Goal: Find specific page/section: Find specific page/section

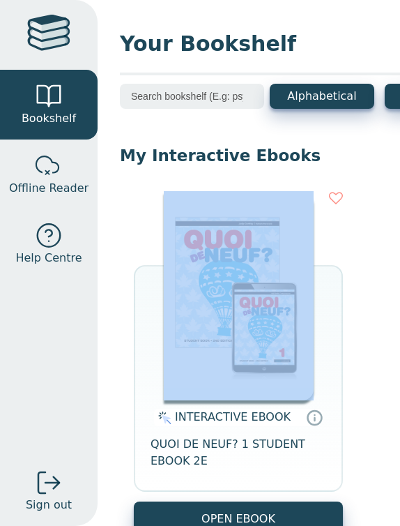
drag, startPoint x: 335, startPoint y: 168, endPoint x: 183, endPoint y: 174, distance: 152.1
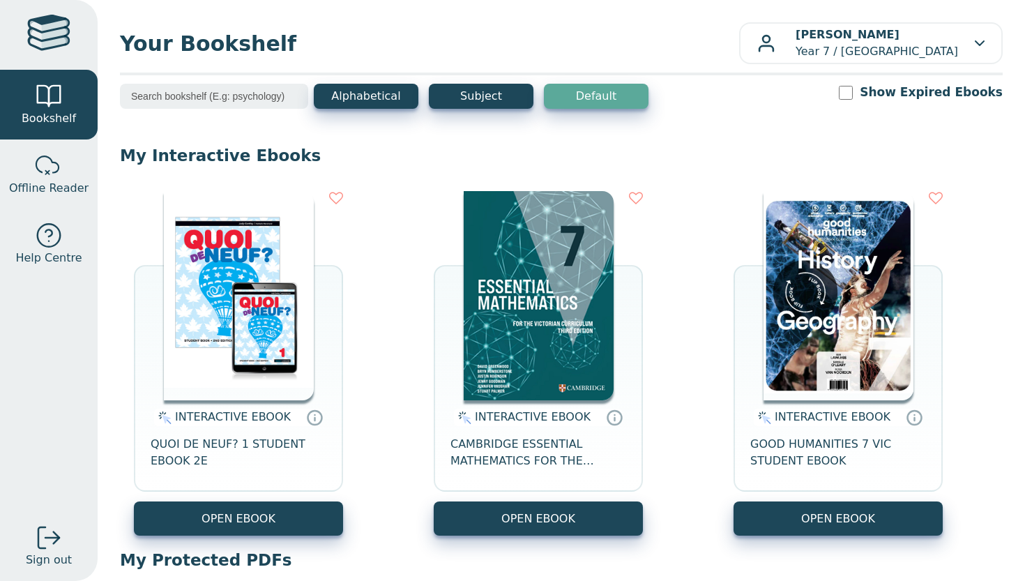
drag, startPoint x: 427, startPoint y: 494, endPoint x: 493, endPoint y: 111, distance: 388.4
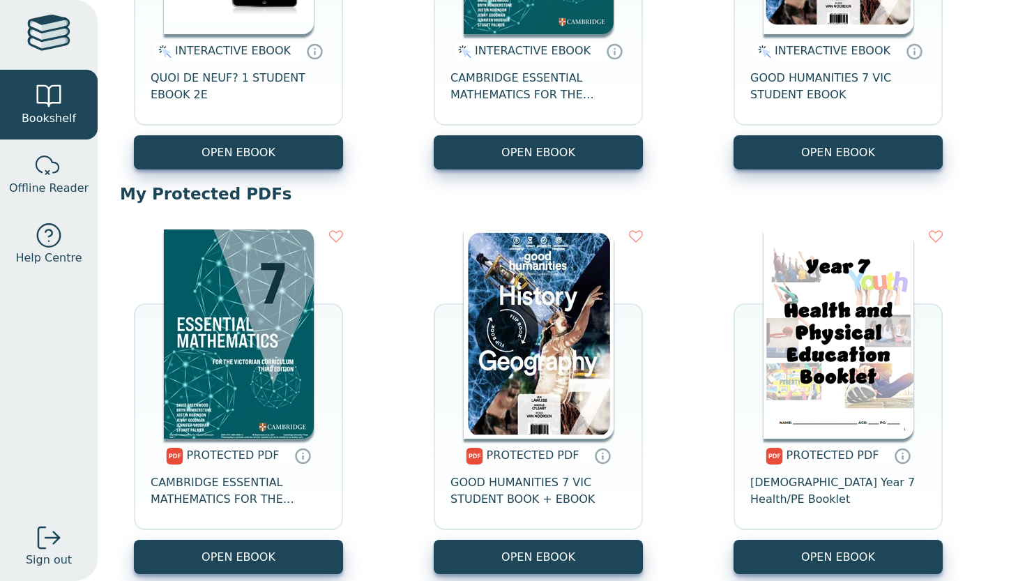
scroll to position [382, 0]
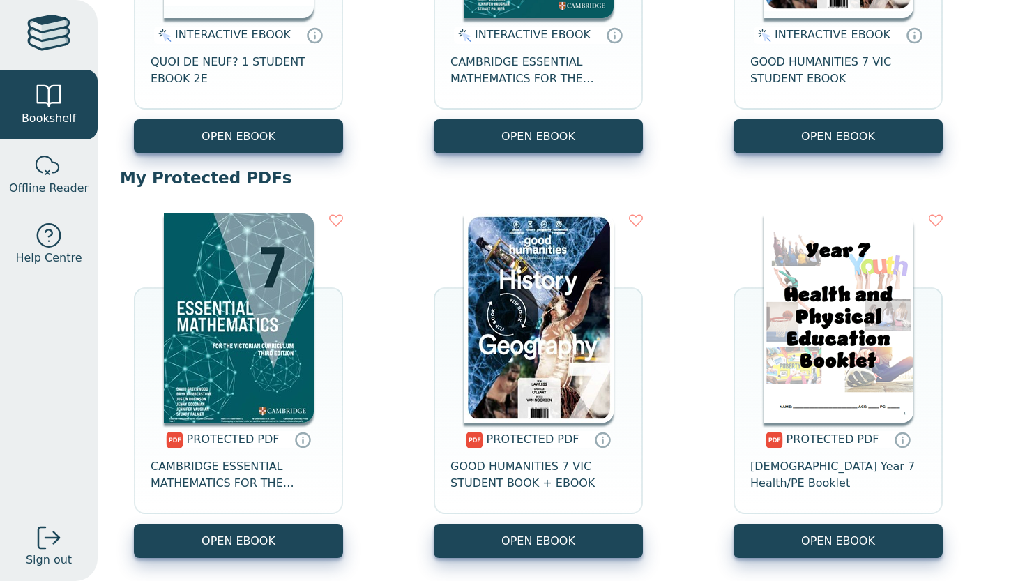
click at [72, 190] on span "Offline Reader" at bounding box center [48, 188] width 79 height 17
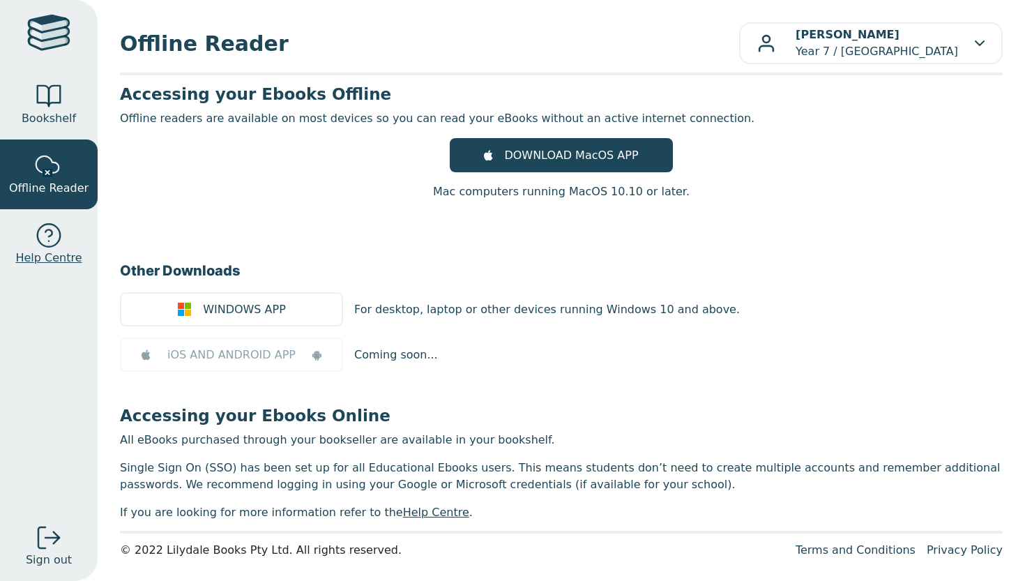
click at [61, 252] on span "Help Centre" at bounding box center [48, 258] width 66 height 17
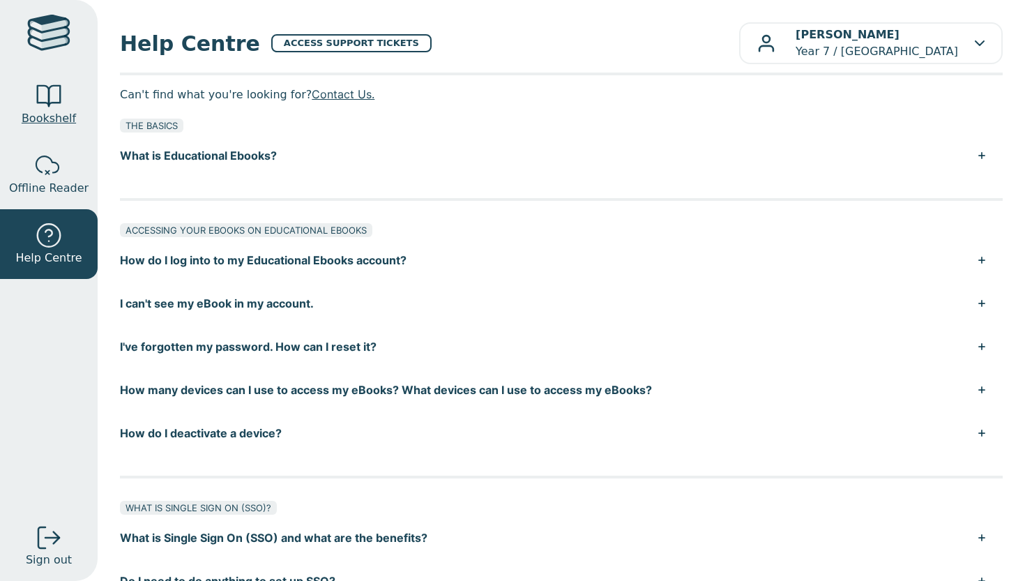
click at [66, 88] on link "Bookshelf" at bounding box center [49, 105] width 98 height 70
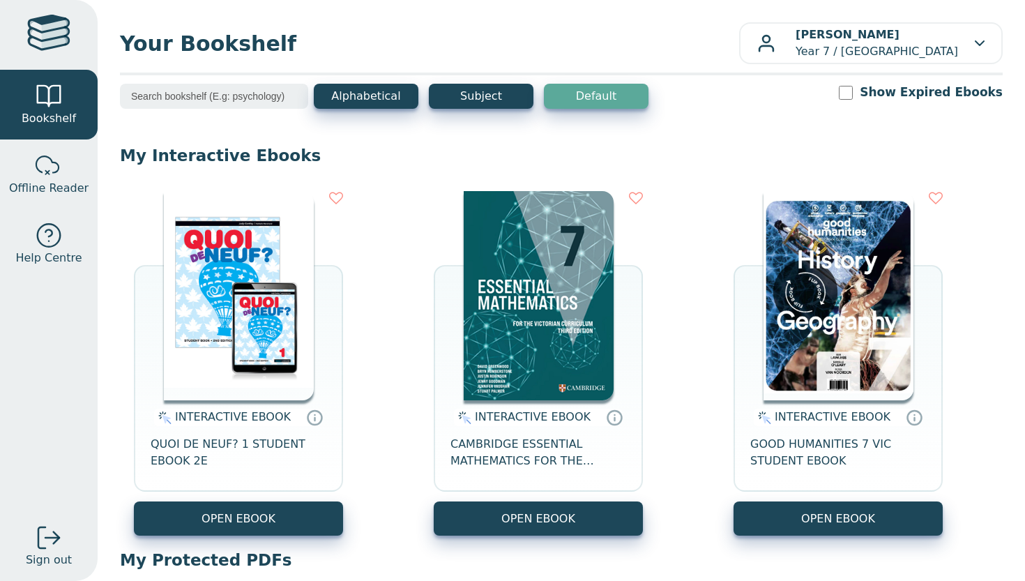
click at [79, 49] on link at bounding box center [49, 35] width 98 height 70
click at [214, 90] on input "search" at bounding box center [214, 96] width 188 height 25
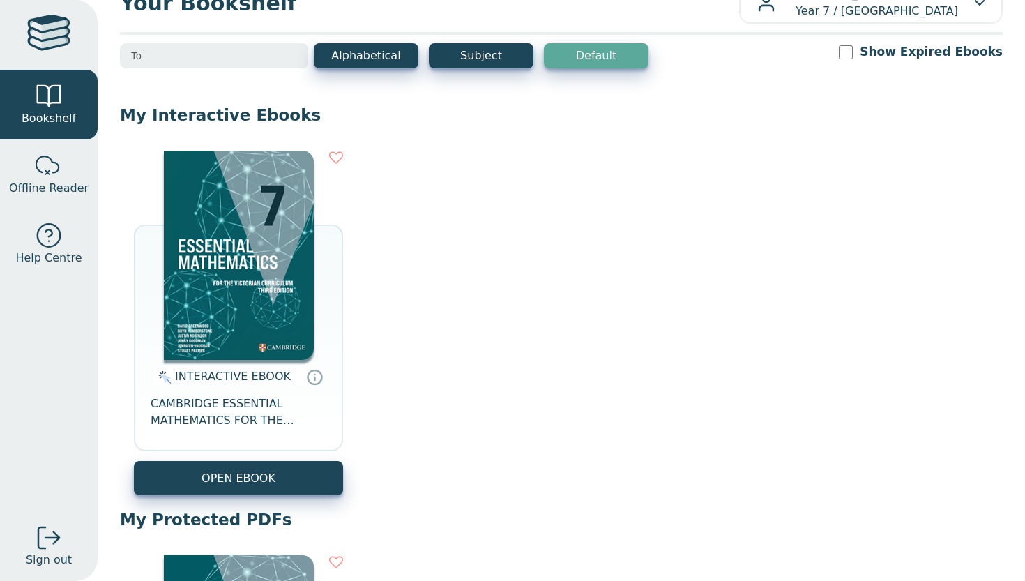
scroll to position [45, 0]
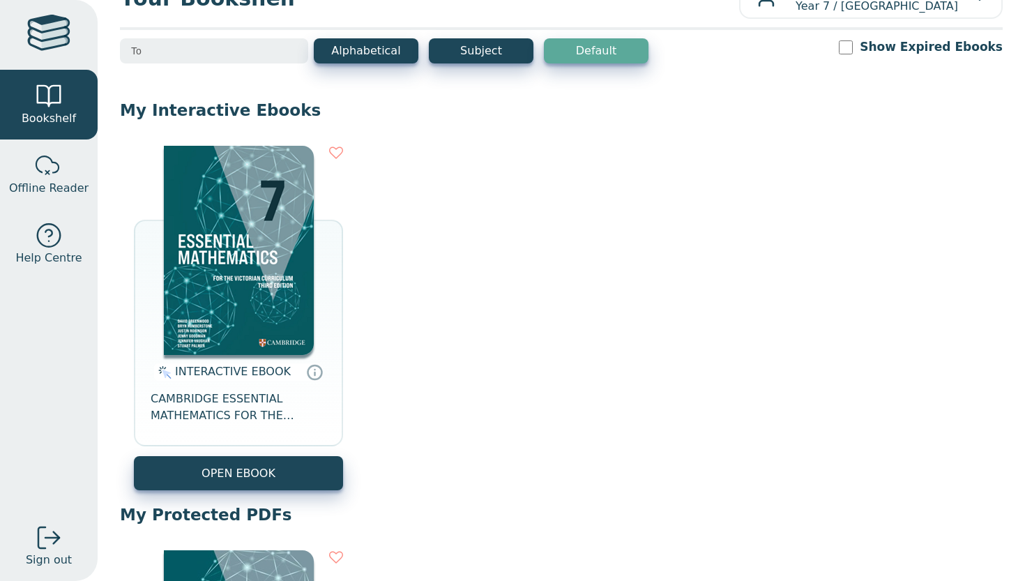
type input "T"
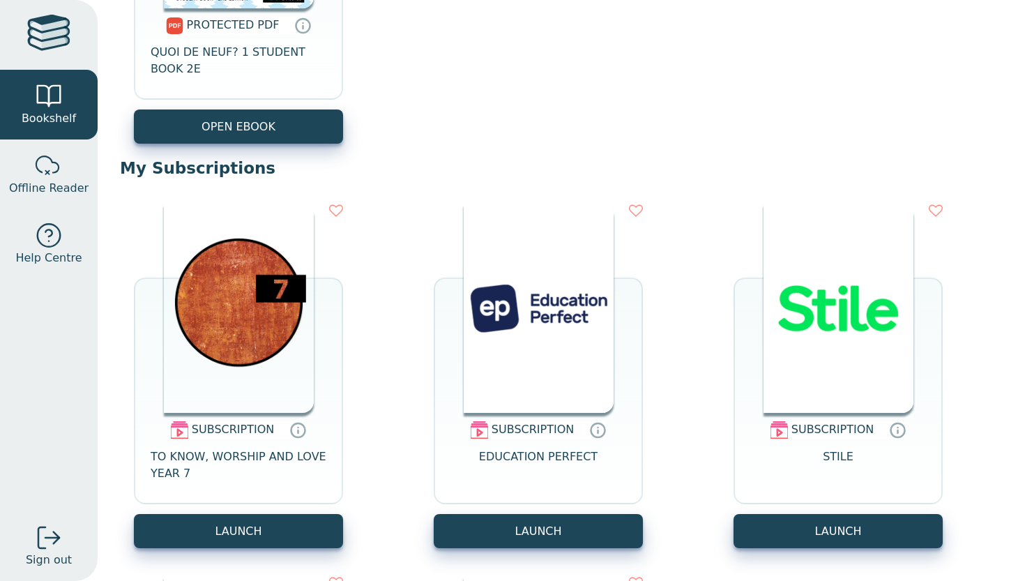
scroll to position [1189, 0]
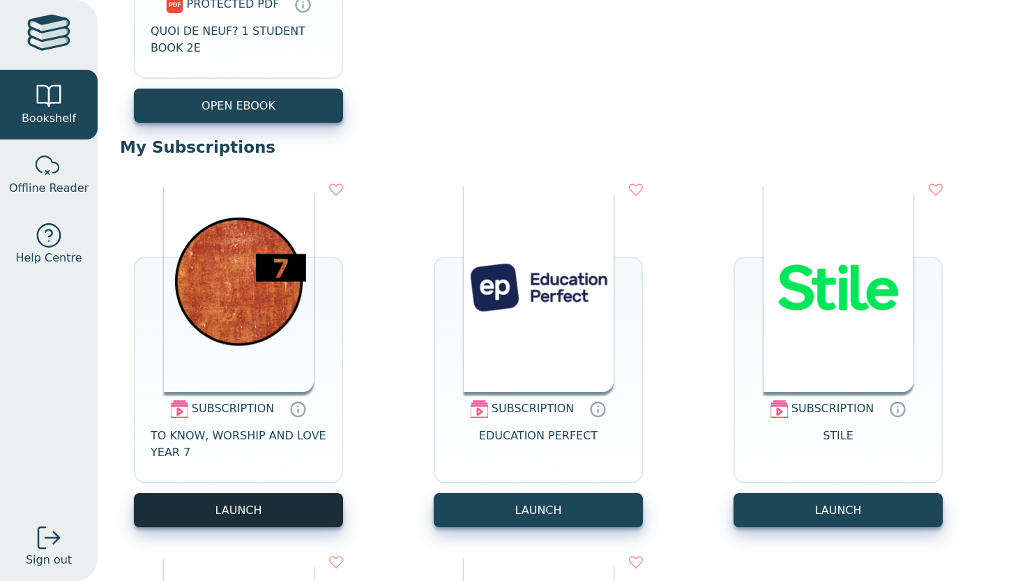
click at [265, 524] on button "LAUNCH" at bounding box center [238, 510] width 209 height 34
